Goal: Ask a question

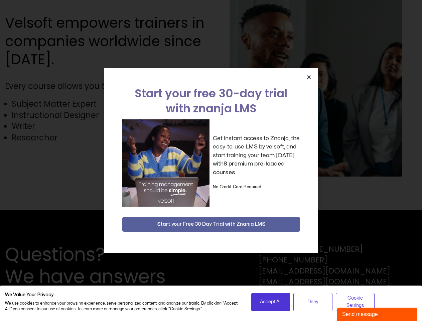
click at [211, 161] on div "Get instant access to Znanja, the easy-to-use LMS by velsoft, and start trainin…" at bounding box center [211, 162] width 178 height 87
click at [309, 77] on icon "Close" at bounding box center [309, 77] width 5 height 5
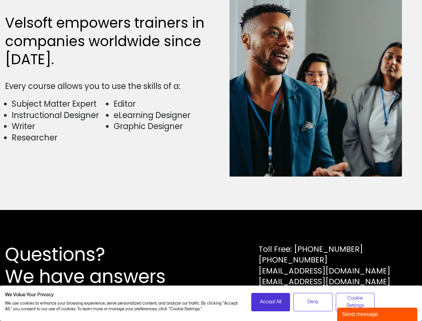
click at [211, 224] on div "Questions? We have answers Toll Free: [PHONE_NUMBER] [PHONE_NUMBER] [EMAIL_ADDR…" at bounding box center [211, 265] width 422 height 111
click at [271, 302] on span "Accept All" at bounding box center [270, 301] width 21 height 7
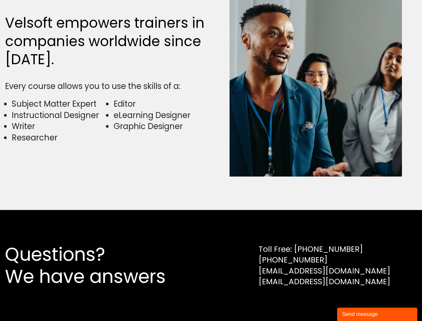
click at [313, 302] on div "Questions? We have answers Toll Free: [PHONE_NUMBER] [PHONE_NUMBER] [EMAIL_ADDR…" at bounding box center [211, 265] width 422 height 111
click at [356, 302] on div "Questions? We have answers Toll Free: [PHONE_NUMBER] [PHONE_NUMBER] [EMAIL_ADDR…" at bounding box center [211, 265] width 422 height 111
click at [378, 314] on div "Send message" at bounding box center [377, 314] width 70 height 8
